Goal: Task Accomplishment & Management: Complete application form

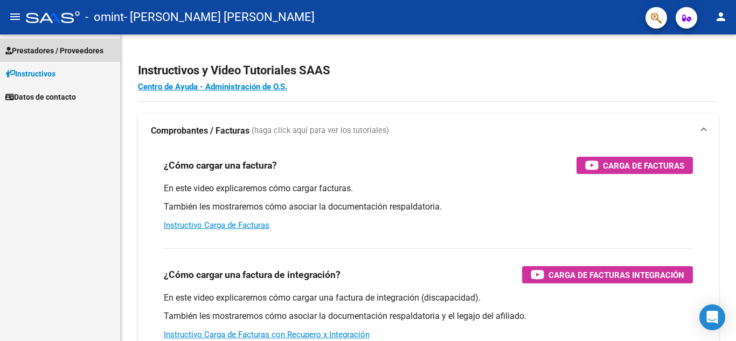
click at [50, 53] on span "Prestadores / Proveedores" at bounding box center [54, 51] width 98 height 12
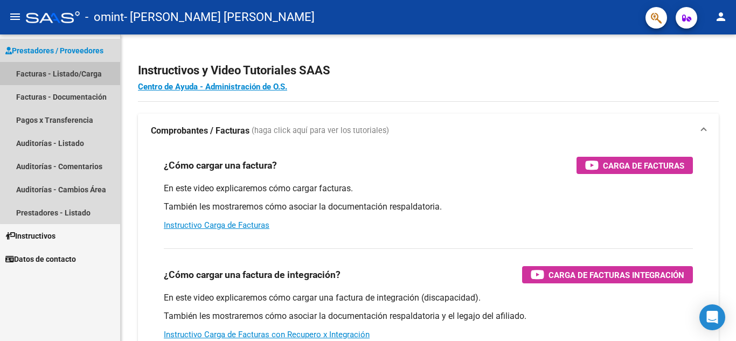
click at [90, 75] on link "Facturas - Listado/Carga" at bounding box center [60, 73] width 120 height 23
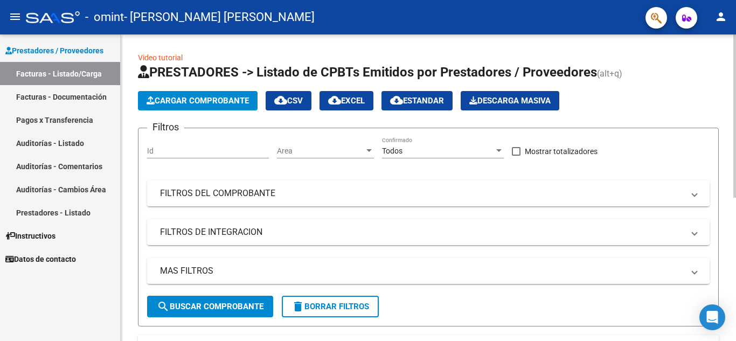
click at [125, 109] on div "Video tutorial PRESTADORES -> Listado de CPBTs Emitidos por Prestadores / Prove…" at bounding box center [428, 317] width 615 height 567
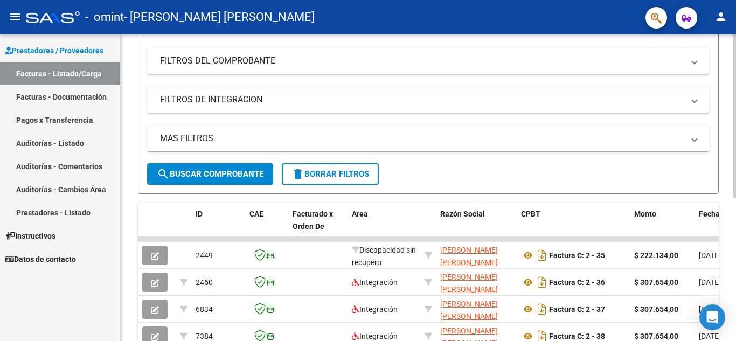
scroll to position [269, 0]
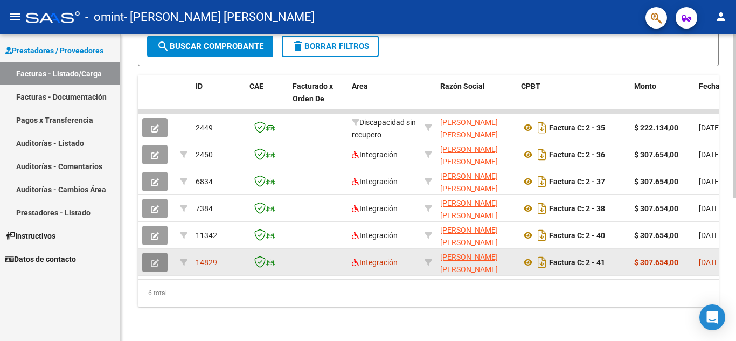
click at [153, 259] on icon "button" at bounding box center [155, 263] width 8 height 8
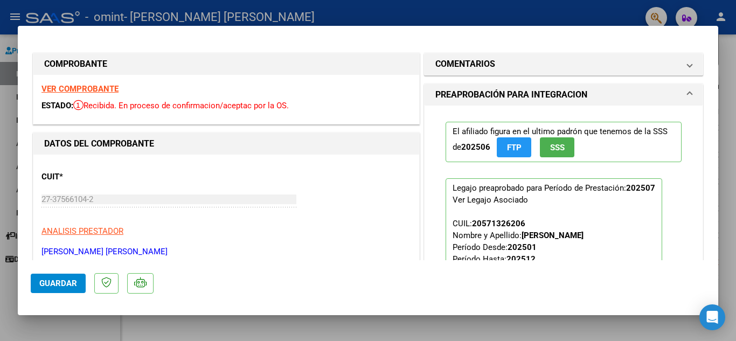
click at [328, 15] on div at bounding box center [368, 170] width 736 height 341
type input "$ 0,00"
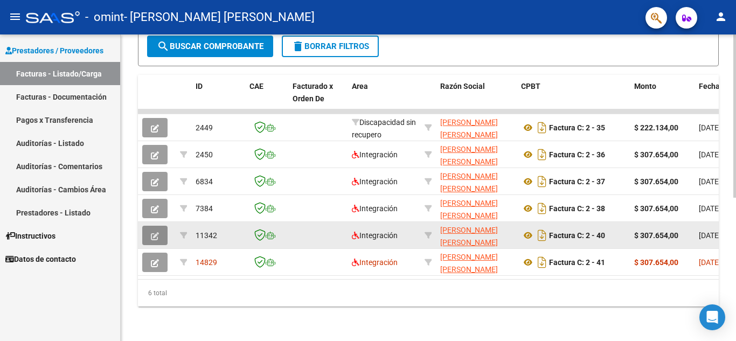
click at [152, 232] on button "button" at bounding box center [154, 235] width 25 height 19
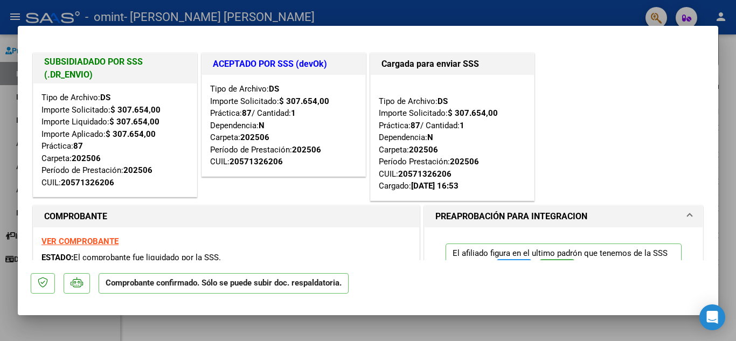
click at [341, 18] on div at bounding box center [368, 170] width 736 height 341
type input "$ 0,00"
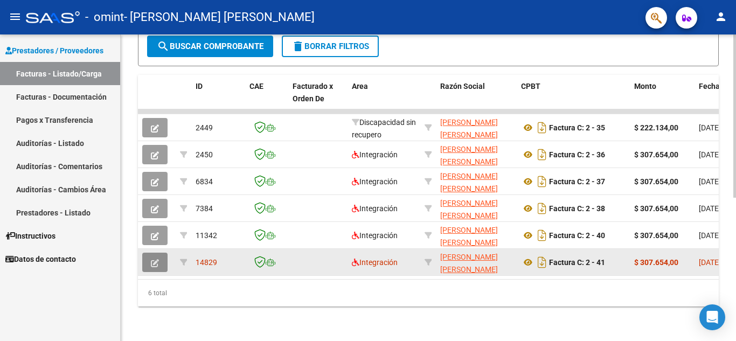
click at [156, 259] on icon "button" at bounding box center [155, 263] width 8 height 8
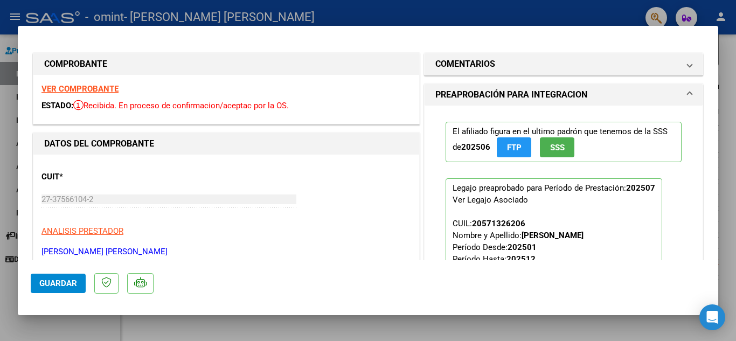
click at [61, 281] on span "Guardar" at bounding box center [58, 283] width 38 height 10
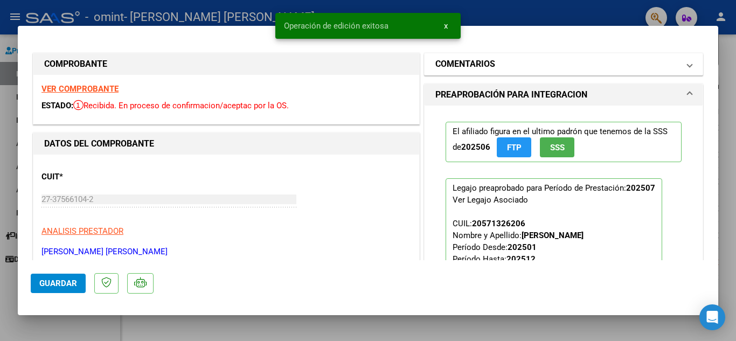
click at [659, 64] on mat-panel-title "COMENTARIOS" at bounding box center [556, 64] width 243 height 13
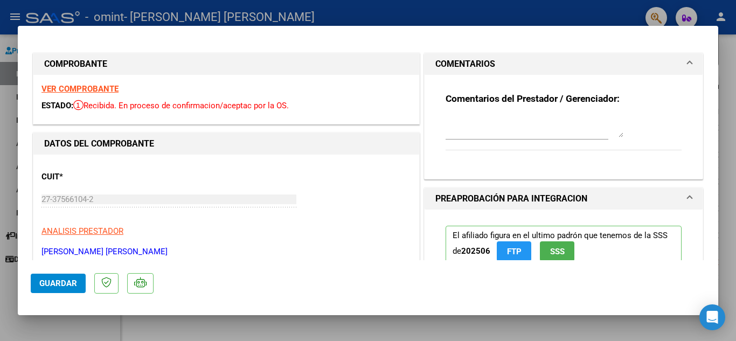
click at [499, 18] on div at bounding box center [368, 170] width 736 height 341
type input "$ 0,00"
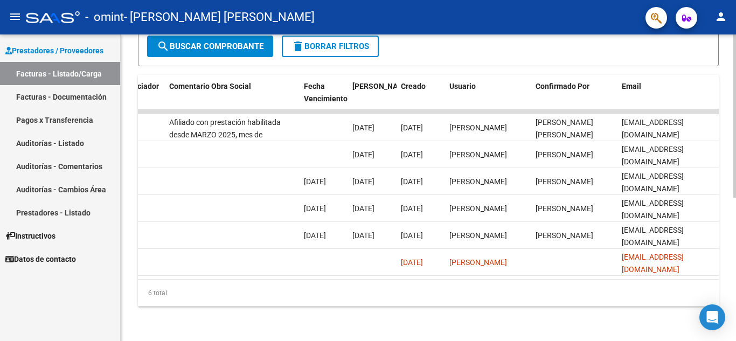
scroll to position [0, 1690]
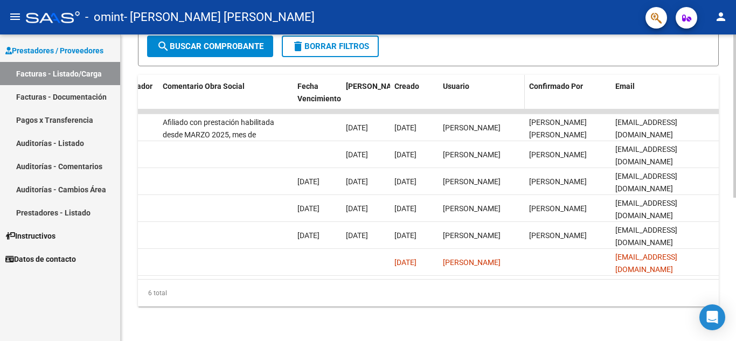
click at [505, 80] on div "Usuario" at bounding box center [482, 86] width 78 height 12
